Goal: Task Accomplishment & Management: Manage account settings

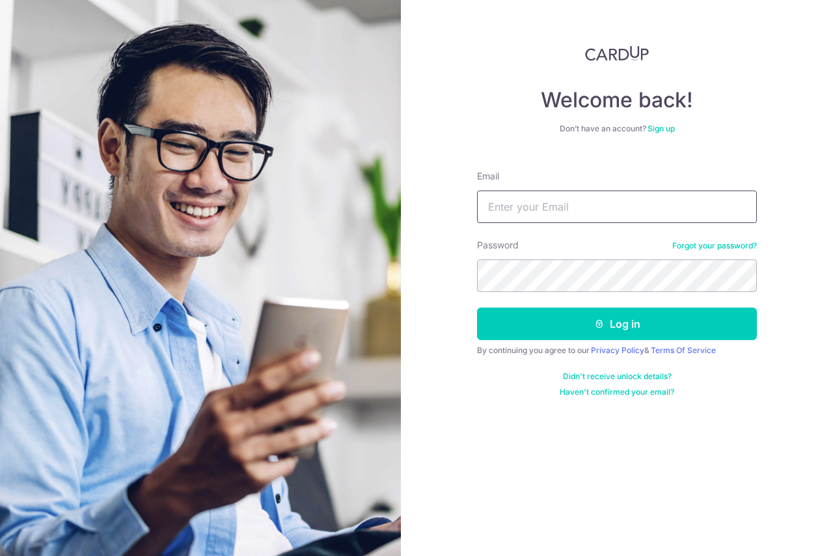
drag, startPoint x: 566, startPoint y: 214, endPoint x: 545, endPoint y: 195, distance: 27.6
click at [566, 214] on input "Email" at bounding box center [617, 207] width 280 height 33
type input "[EMAIL_ADDRESS][DOMAIN_NAME]"
click at [477, 308] on button "Log in" at bounding box center [617, 324] width 280 height 33
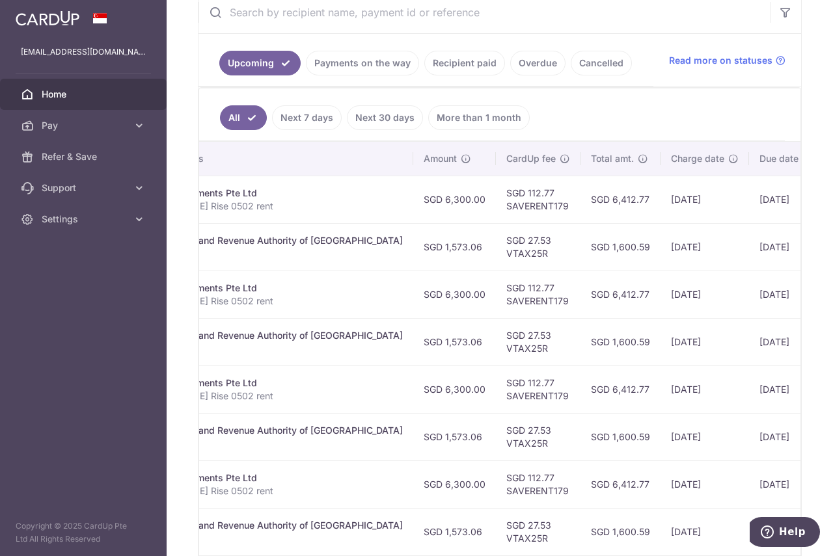
scroll to position [0, 390]
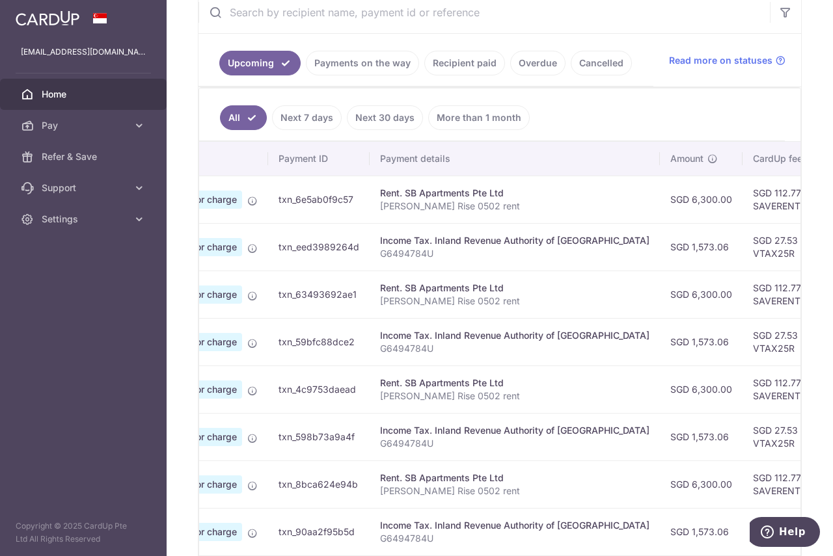
drag, startPoint x: 456, startPoint y: 277, endPoint x: 450, endPoint y: 279, distance: 7.0
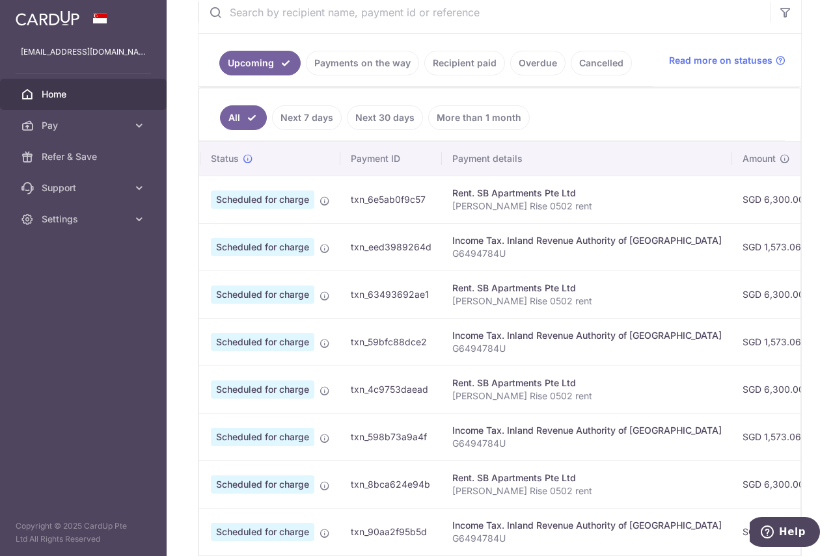
scroll to position [0, 0]
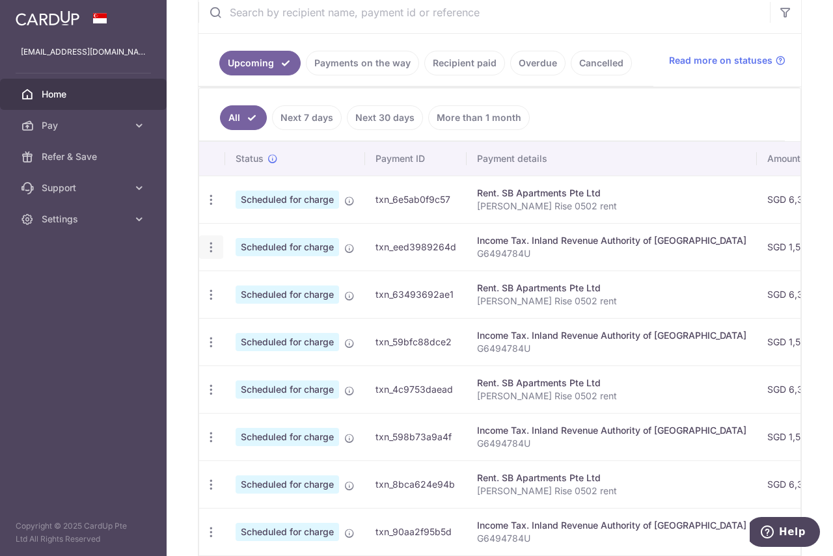
click at [210, 250] on icon "button" at bounding box center [211, 248] width 14 height 14
click at [257, 284] on span "Update payment" at bounding box center [280, 283] width 89 height 16
radio input "true"
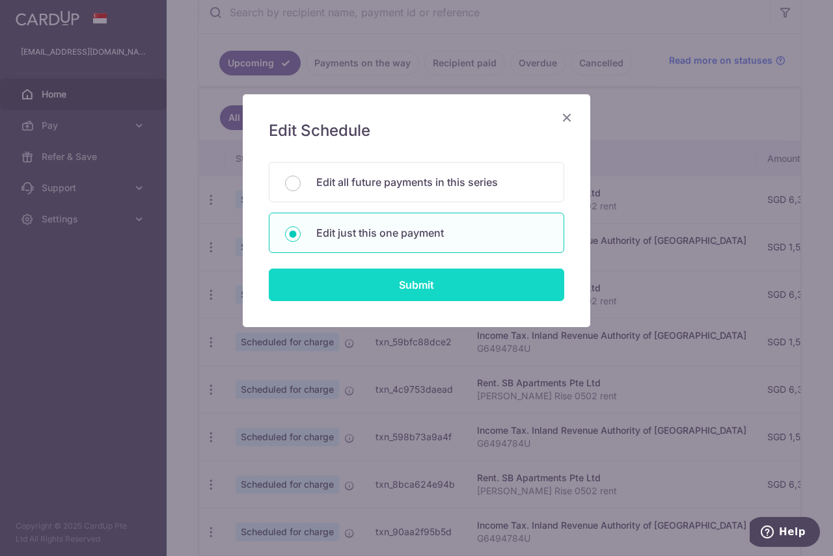
click at [410, 288] on input "Submit" at bounding box center [416, 285] width 295 height 33
radio input "true"
type input "1,573.06"
type input "[DATE]"
type input "G6494784U"
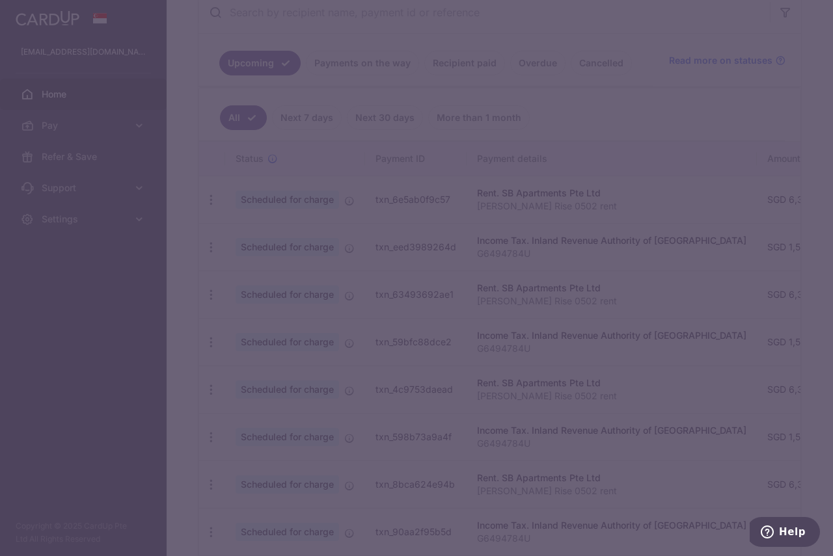
type input "VTAX25R"
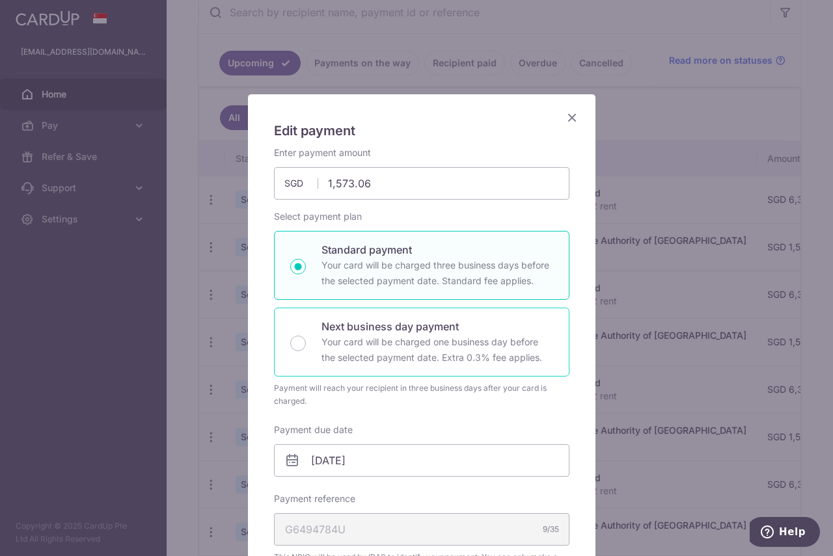
scroll to position [498, 0]
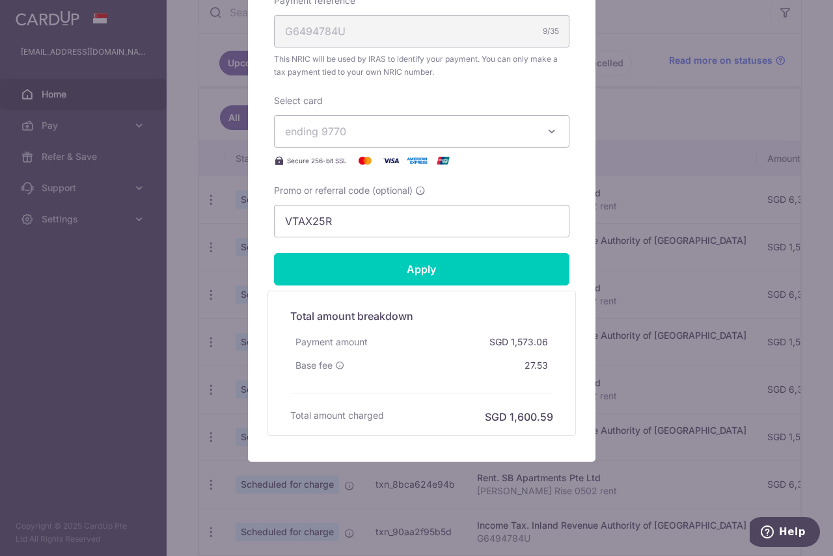
click at [519, 368] on div "27.53" at bounding box center [536, 365] width 34 height 23
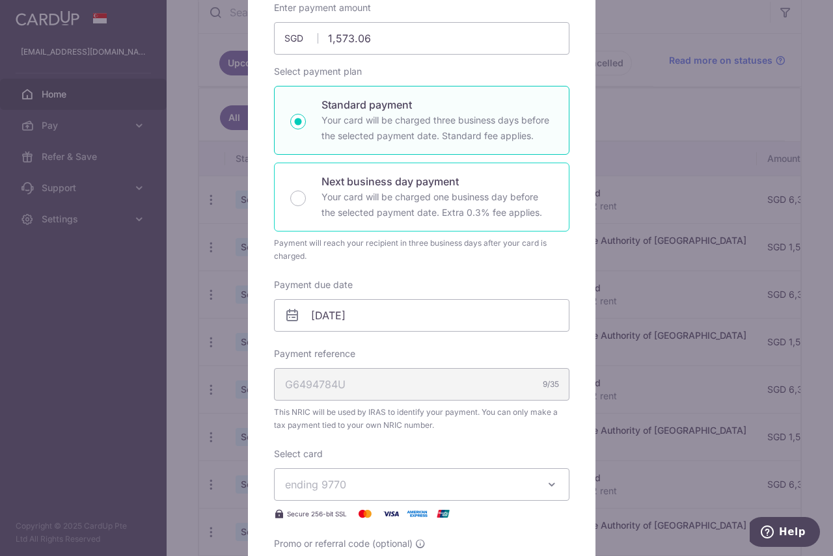
scroll to position [0, 0]
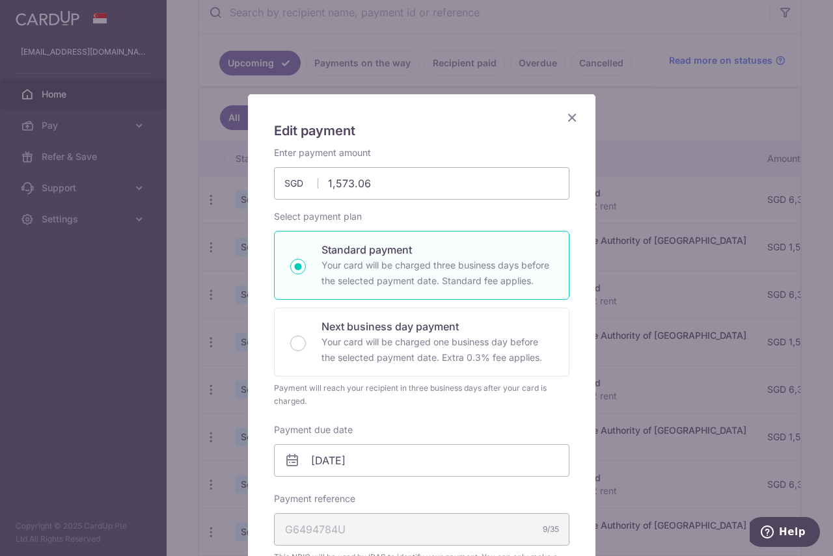
click at [566, 118] on icon "Close" at bounding box center [572, 117] width 16 height 16
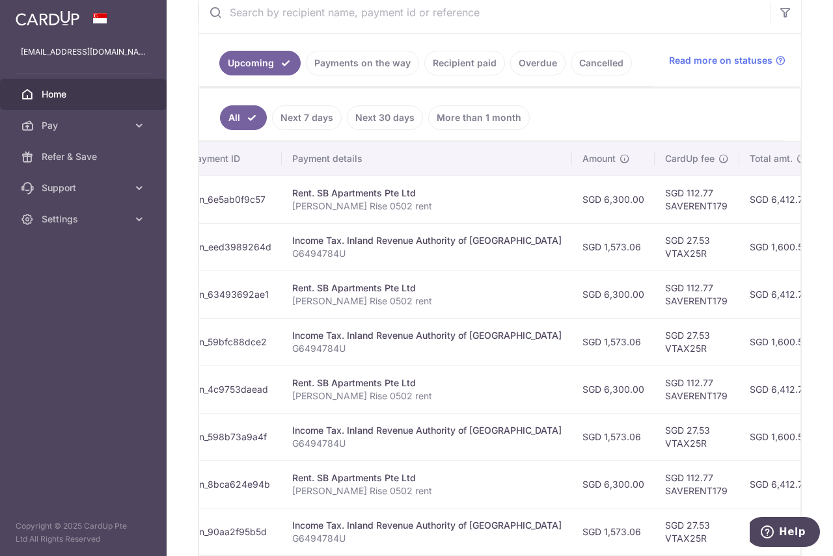
scroll to position [0, 195]
